Goal: Find specific page/section: Find specific page/section

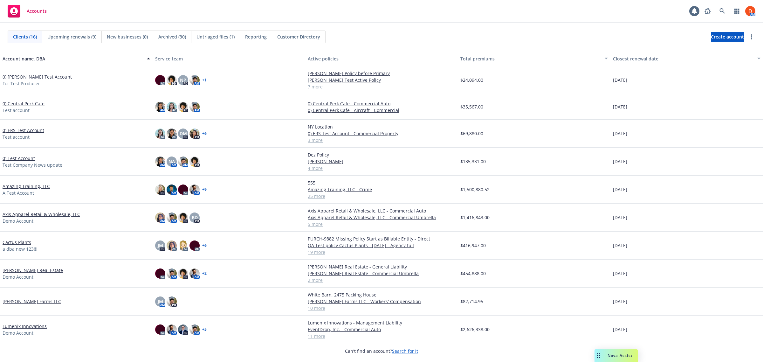
click at [50, 215] on link "Axis Apparel Retail & Wholesale, LLC" at bounding box center [42, 214] width 78 height 7
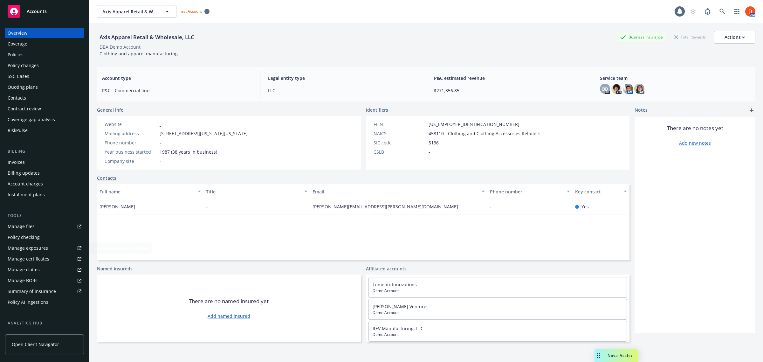
click at [43, 342] on span "Open Client Navigator" at bounding box center [35, 344] width 47 height 7
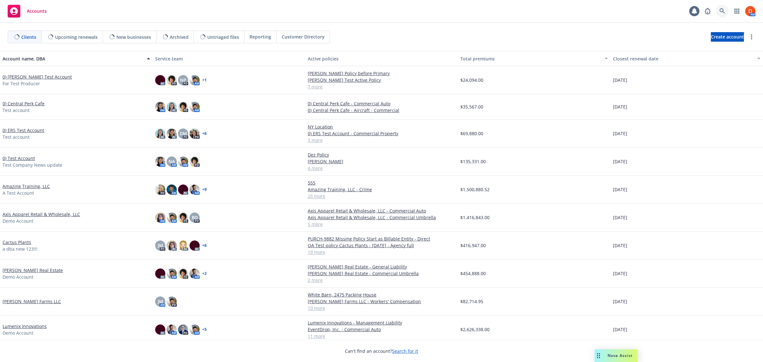
click at [720, 9] on link at bounding box center [722, 11] width 13 height 13
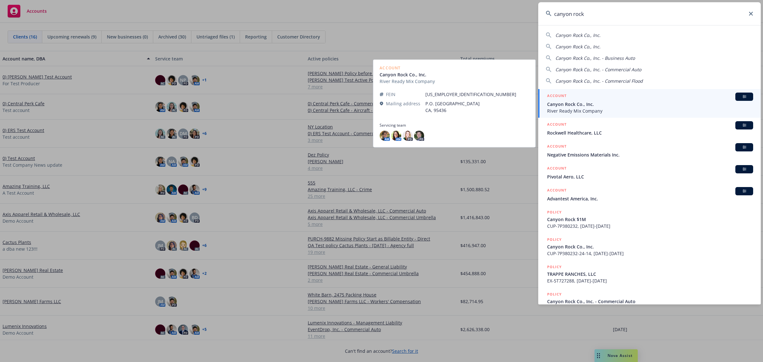
type input "canyon rock"
click at [612, 101] on span "Canyon Rock Co., Inc." at bounding box center [650, 104] width 206 height 7
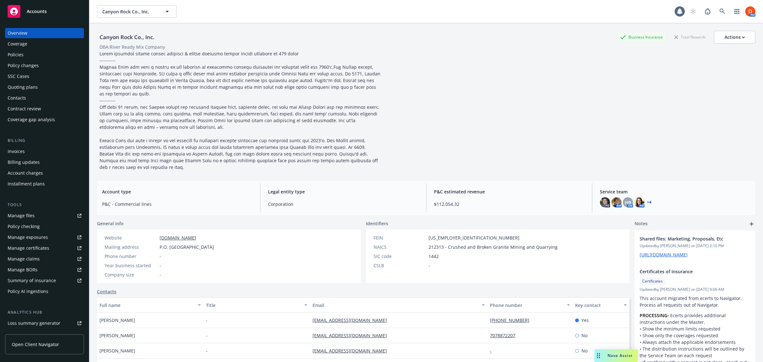
click at [38, 346] on span "Open Client Navigator" at bounding box center [35, 344] width 47 height 7
click at [50, 95] on div "Contacts" at bounding box center [45, 98] width 74 height 10
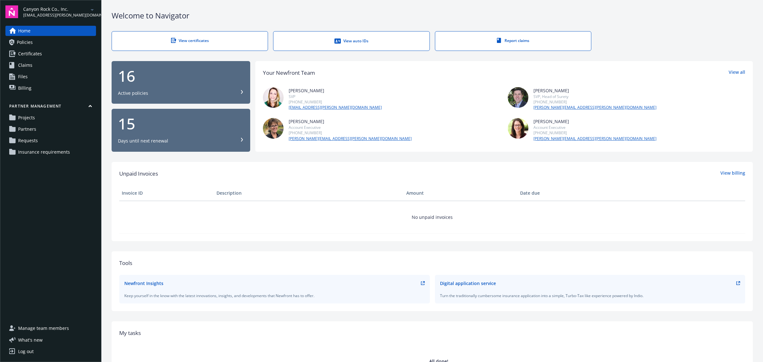
click at [43, 119] on link "Projects" at bounding box center [50, 118] width 91 height 10
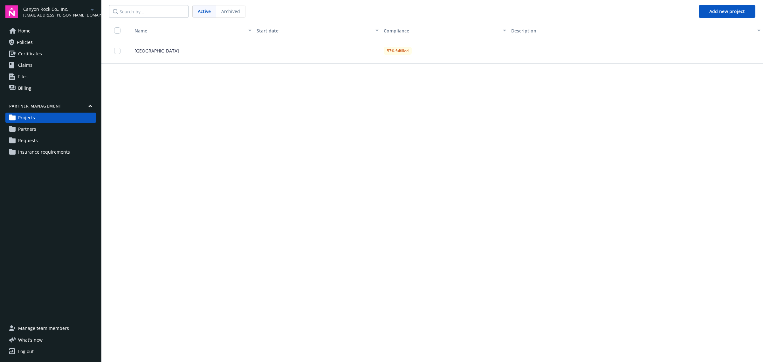
click at [229, 4] on nav "Active Archived Add new project" at bounding box center [431, 11] width 661 height 23
click at [231, 10] on span "Archived" at bounding box center [230, 11] width 19 height 7
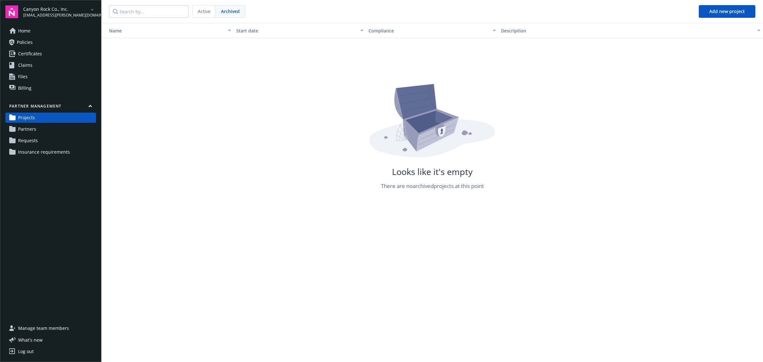
click at [202, 7] on div "Active" at bounding box center [204, 11] width 23 height 12
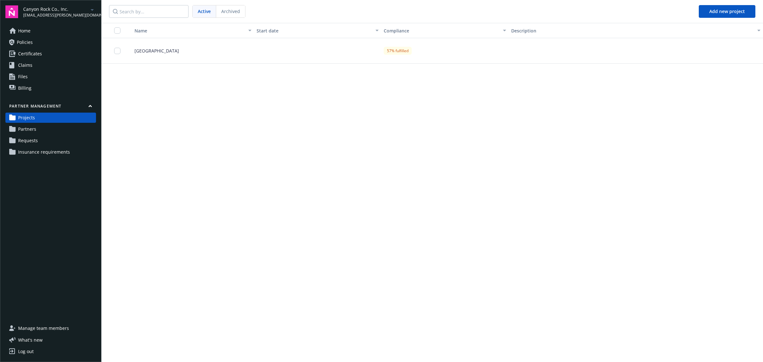
click at [166, 55] on div "Forestville Quarry" at bounding box center [190, 50] width 127 height 25
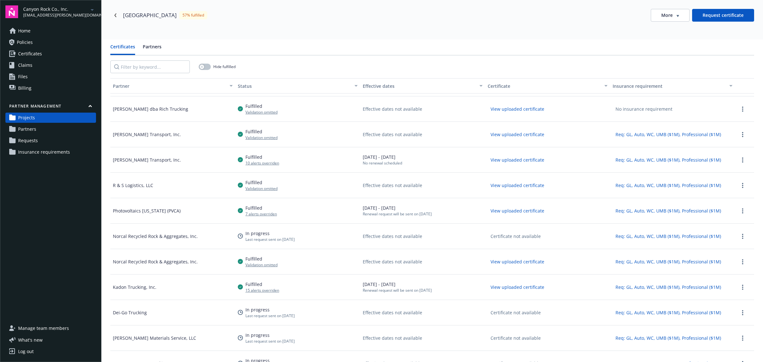
scroll to position [32, 0]
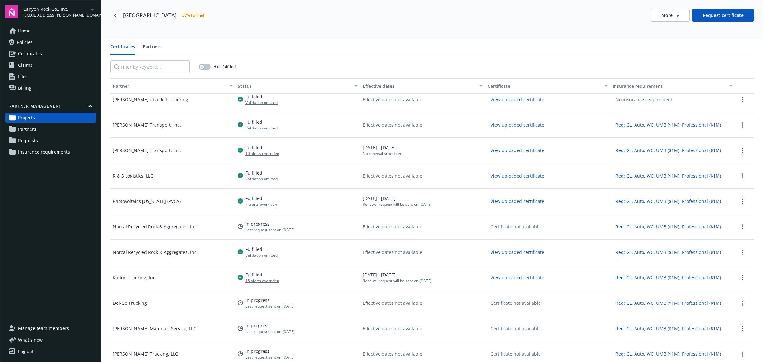
click at [154, 45] on button "Partners" at bounding box center [152, 49] width 19 height 12
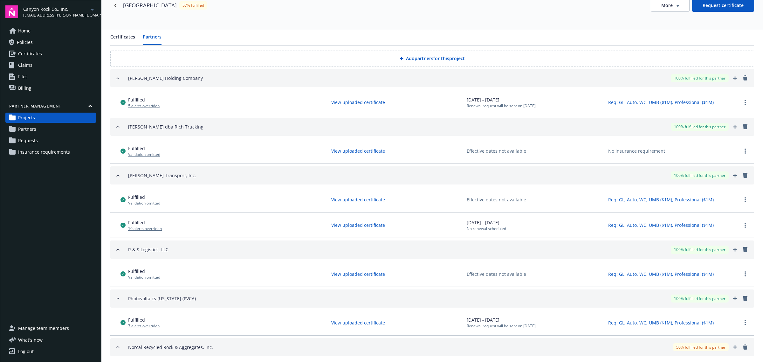
scroll to position [0, 0]
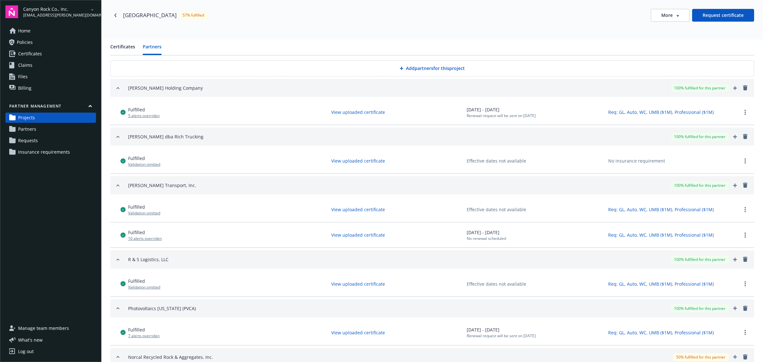
click at [54, 126] on link "Partners" at bounding box center [50, 129] width 91 height 10
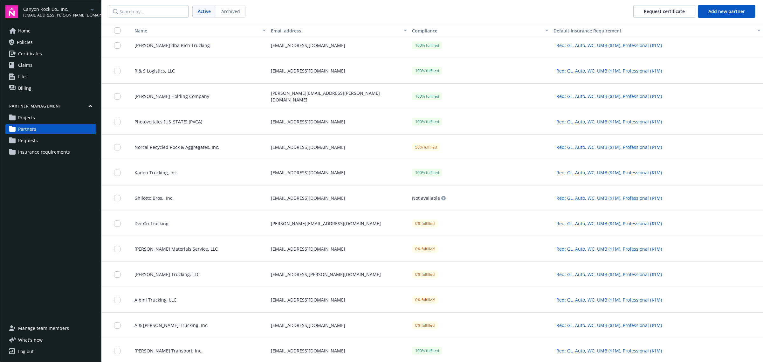
scroll to position [7, 0]
click at [43, 139] on link "Requests" at bounding box center [50, 140] width 91 height 10
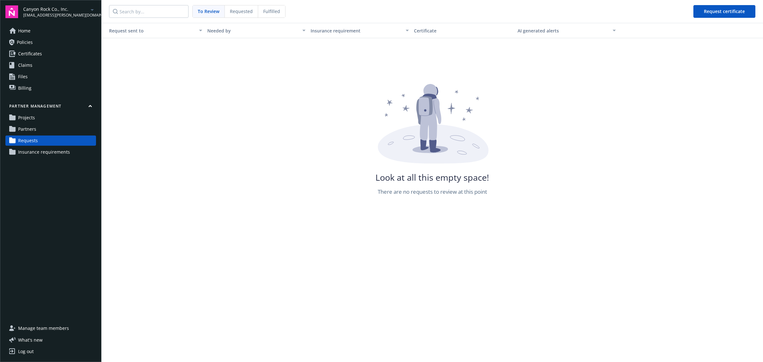
click at [236, 18] on nav "To Review Requested Fulfilled Request certificate" at bounding box center [431, 11] width 661 height 23
click at [237, 15] on div "Requested" at bounding box center [241, 11] width 33 height 12
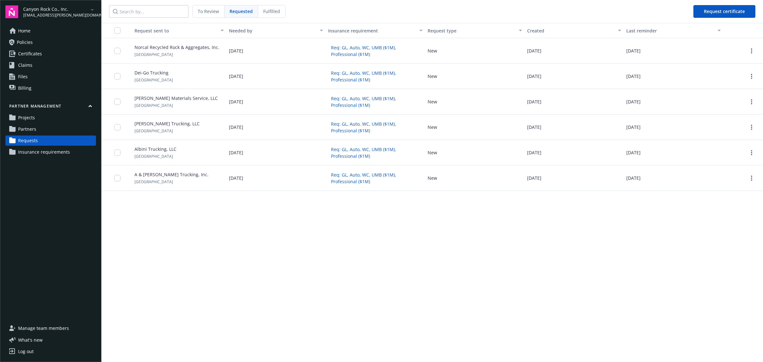
click at [277, 10] on span "Fulfilled" at bounding box center [271, 11] width 17 height 7
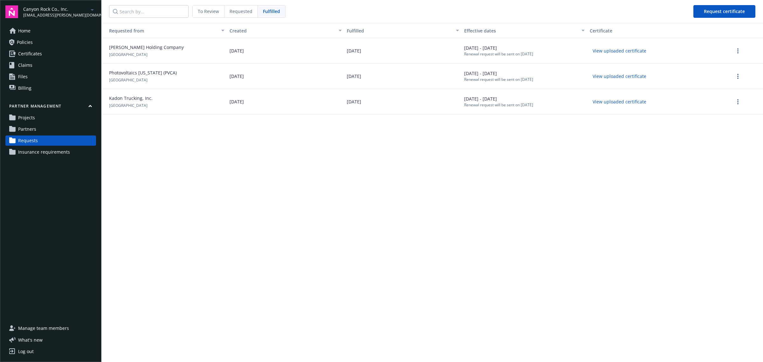
click at [243, 10] on span "Requested" at bounding box center [241, 11] width 23 height 7
